Goal: Find specific page/section

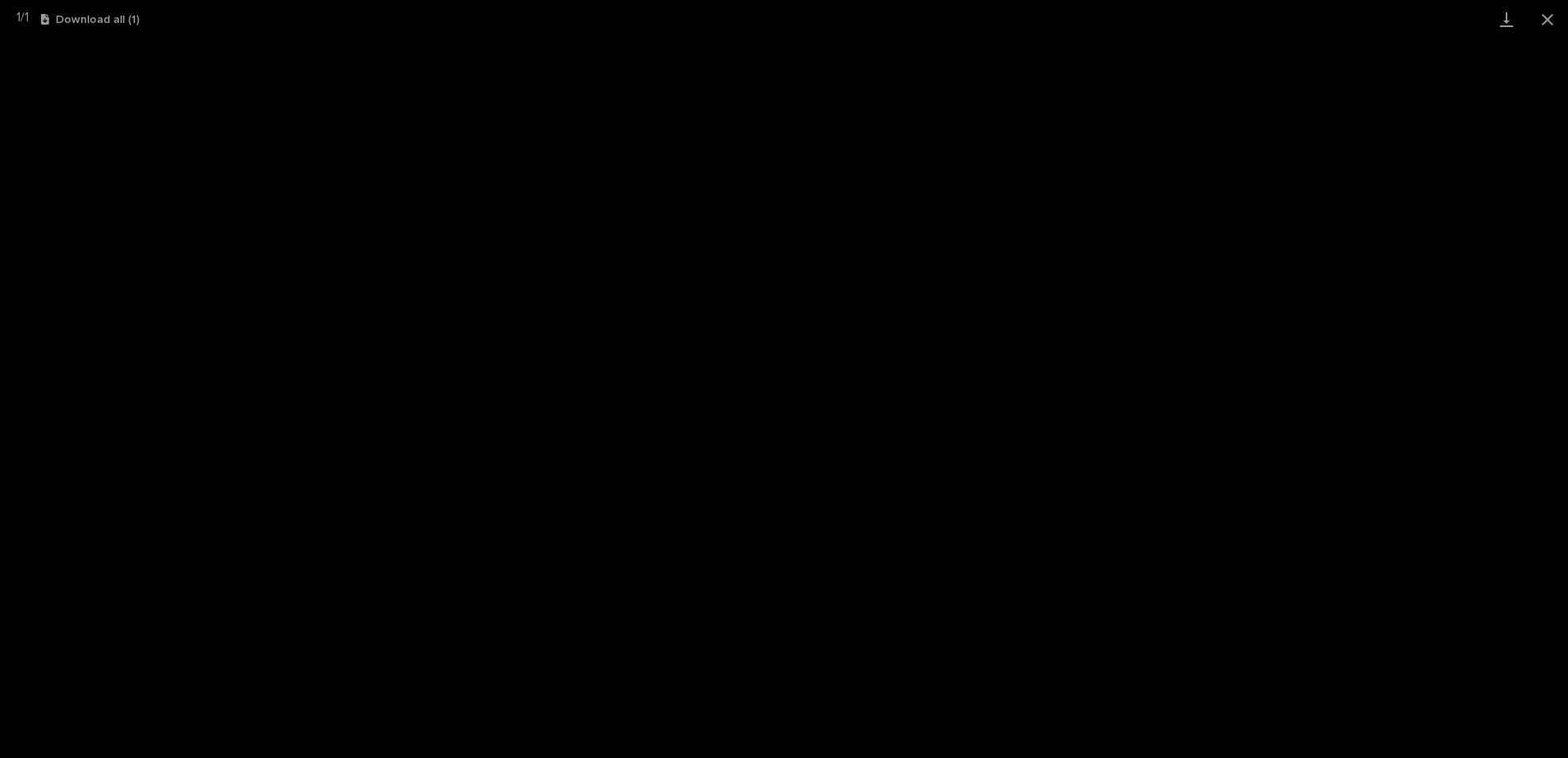
scroll to position [656, 0]
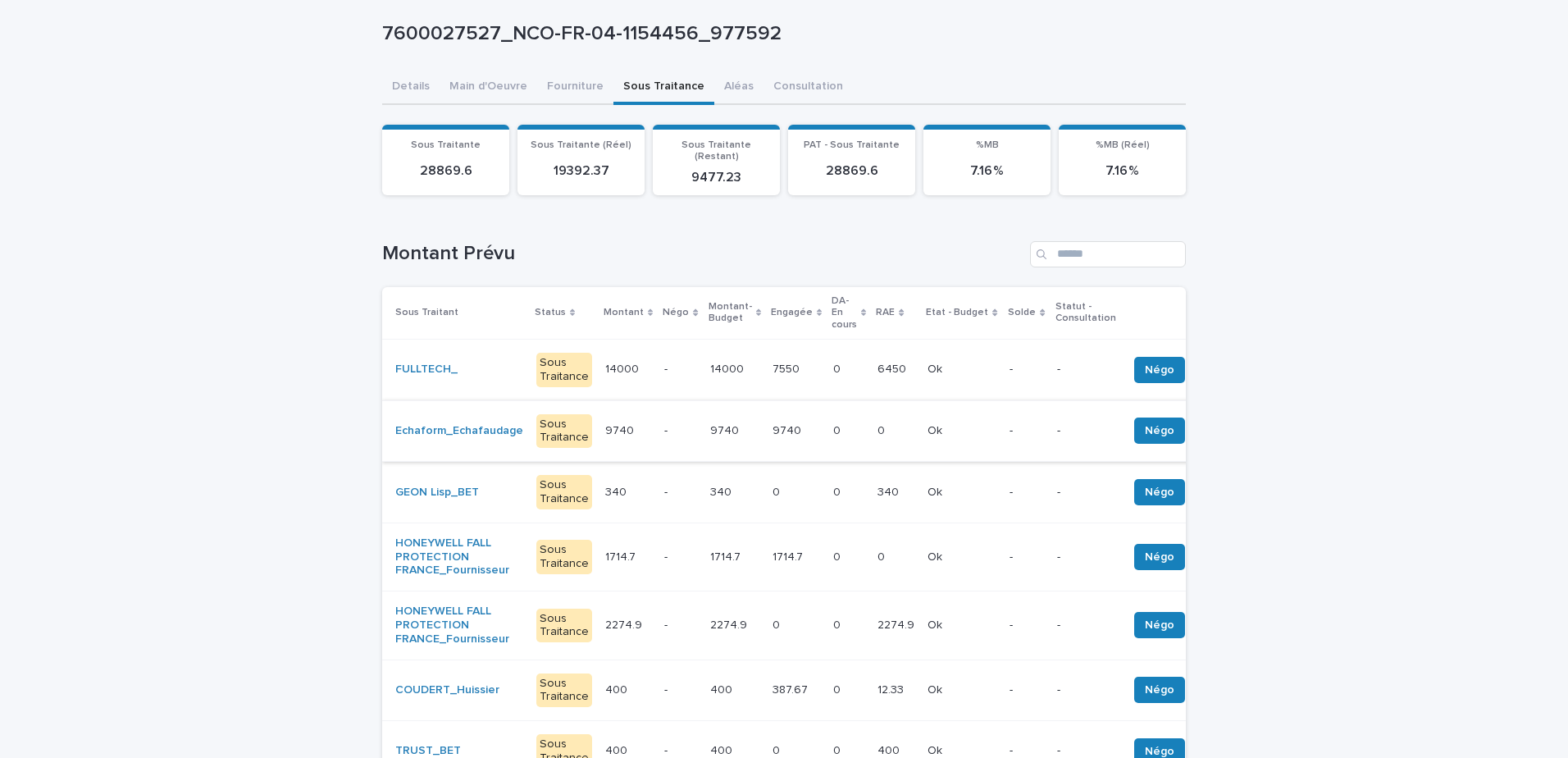
scroll to position [164, 0]
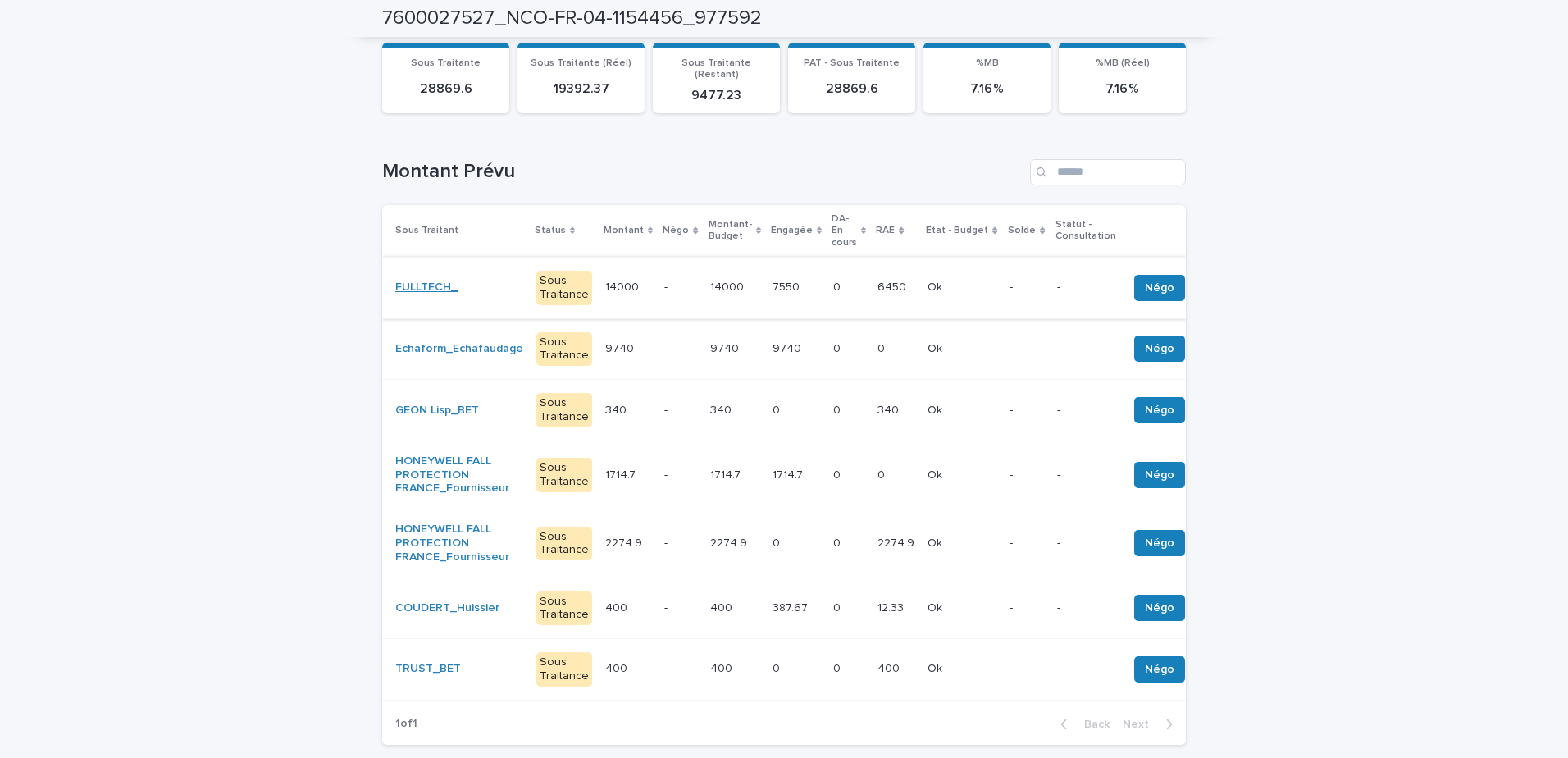
click at [423, 281] on link "FULLTECH_" at bounding box center [426, 288] width 62 height 14
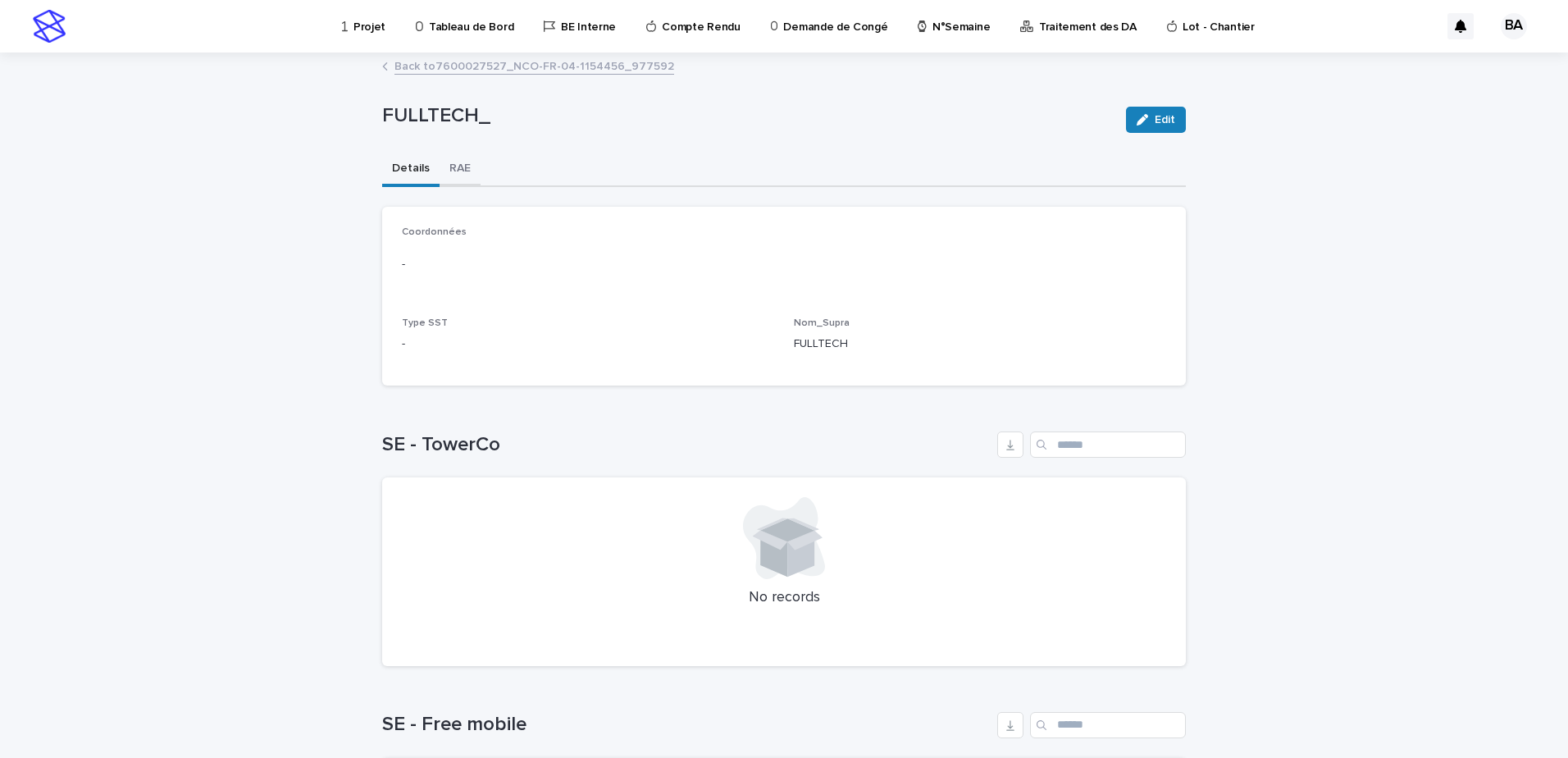
click at [448, 173] on button "RAE" at bounding box center [460, 170] width 41 height 34
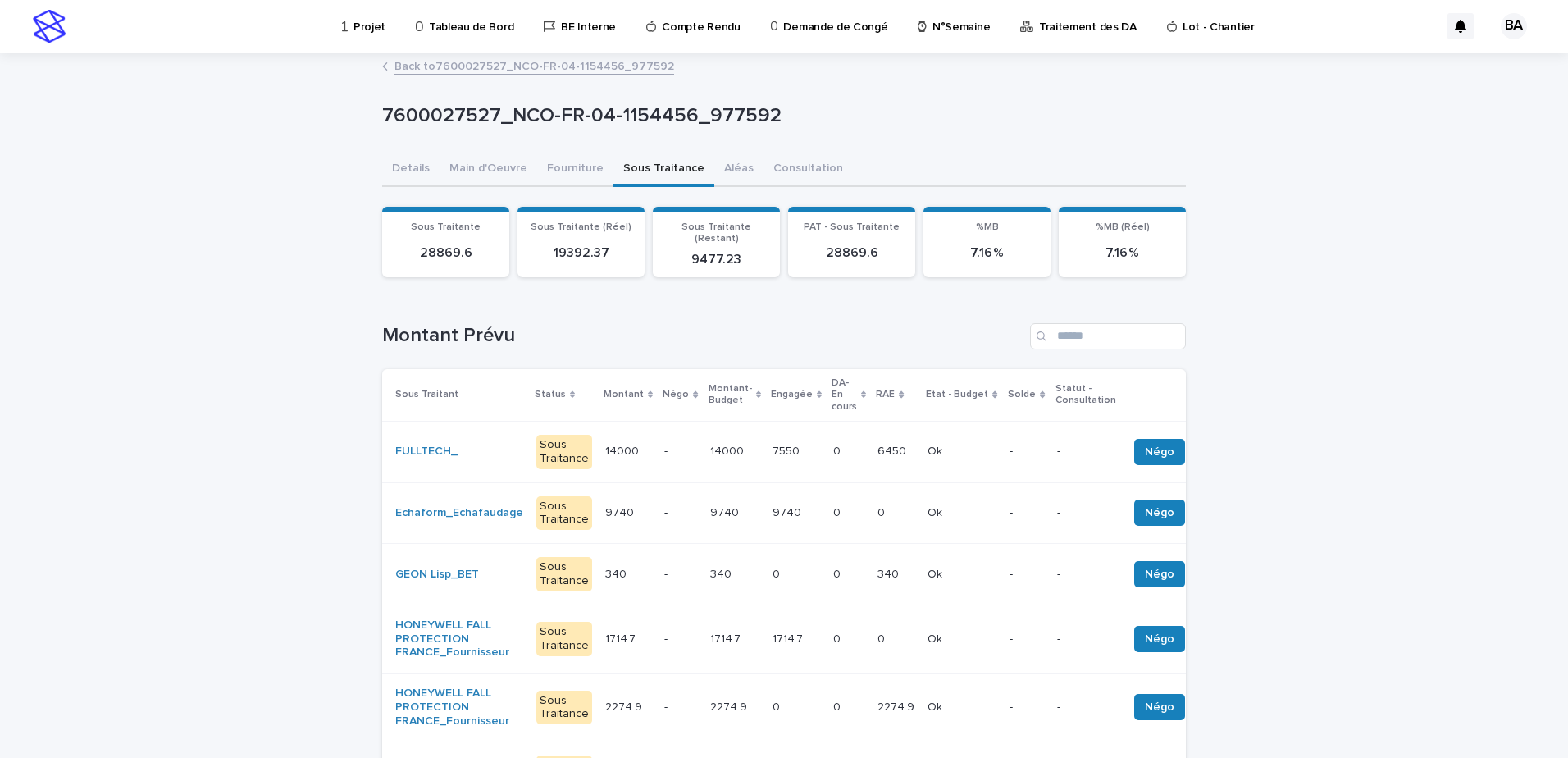
click at [804, 441] on td "7550 7550" at bounding box center [796, 451] width 61 height 62
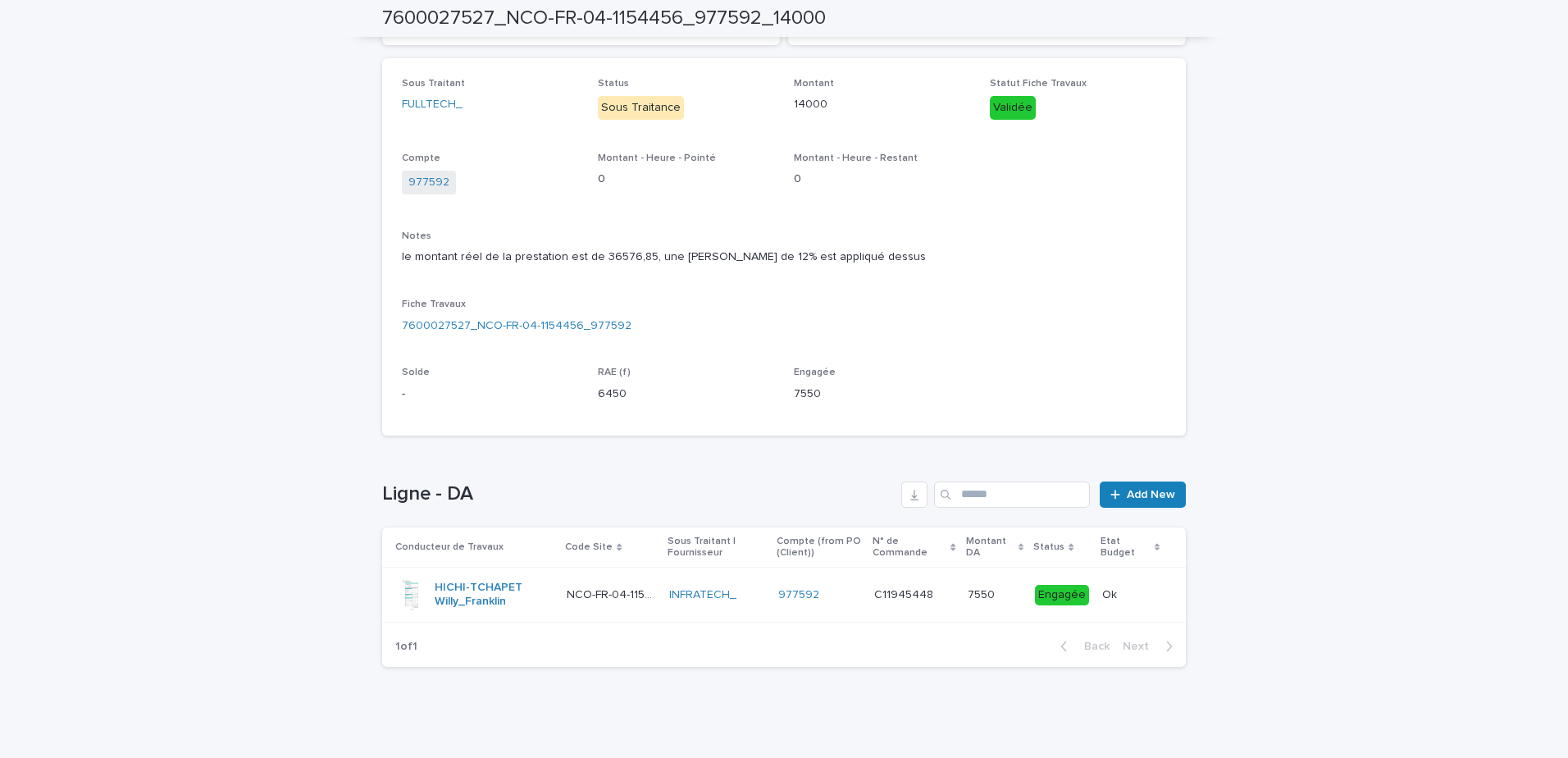
scroll to position [250, 0]
click at [896, 588] on p "C11945448" at bounding box center [904, 589] width 62 height 17
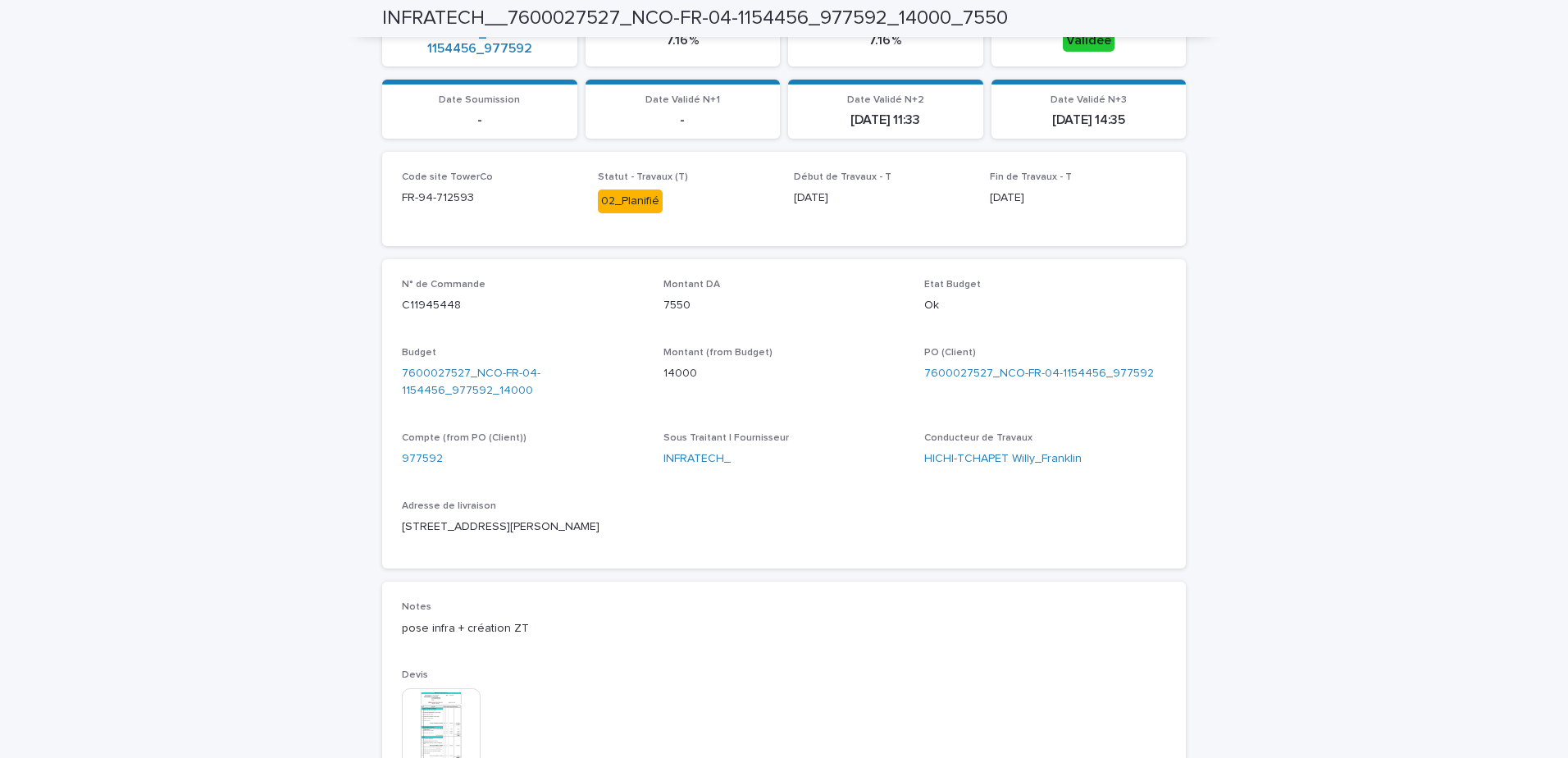
scroll to position [574, 0]
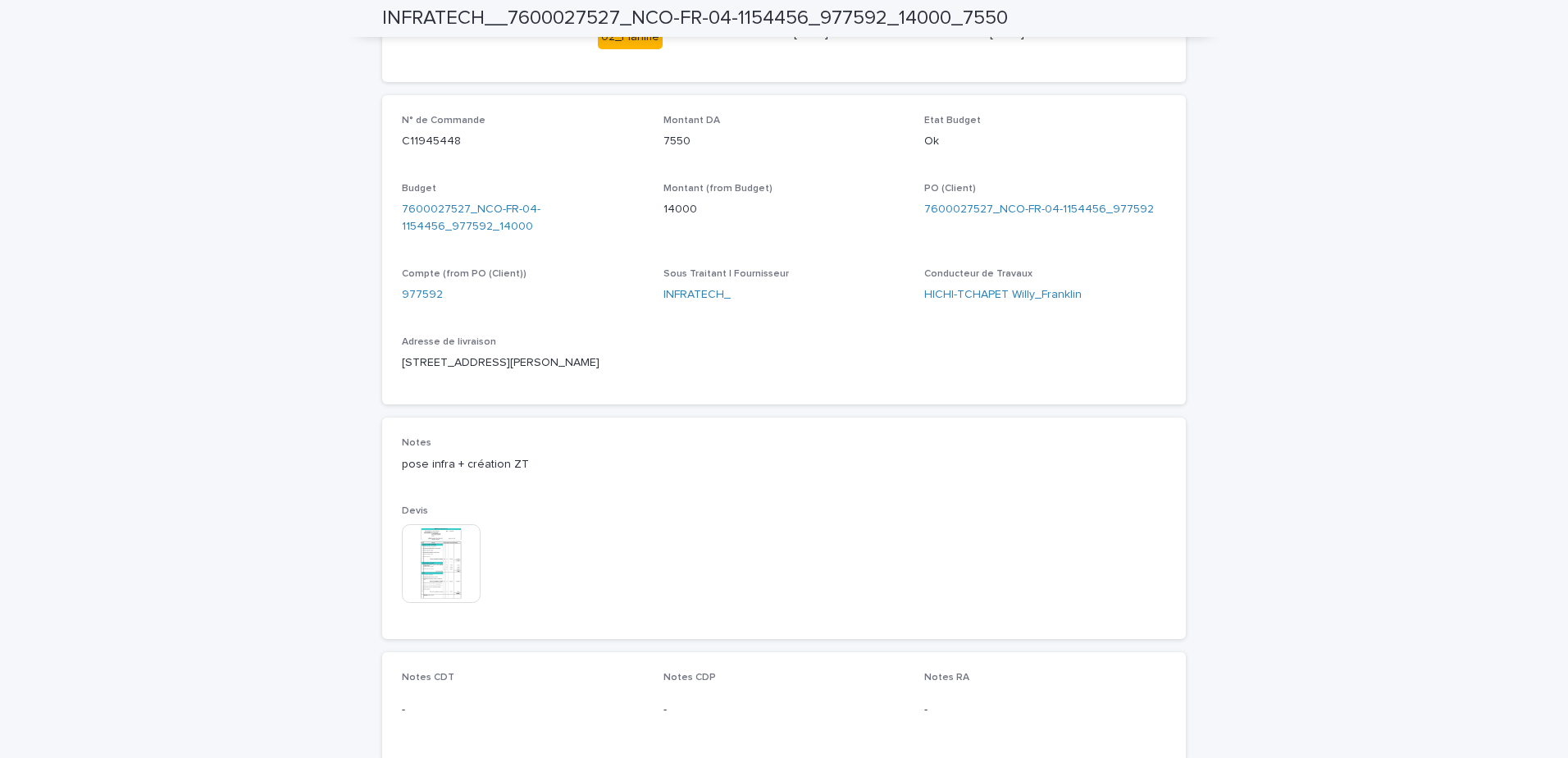
click at [434, 571] on img at bounding box center [441, 563] width 79 height 79
